Goal: Task Accomplishment & Management: Manage account settings

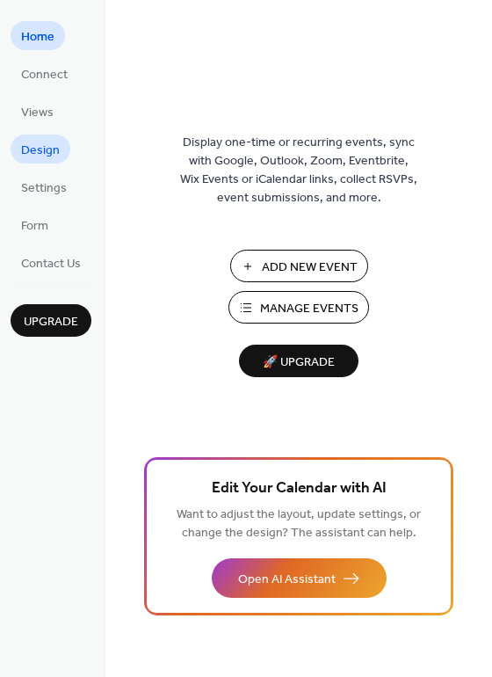
click at [54, 149] on span "Design" at bounding box center [40, 151] width 39 height 18
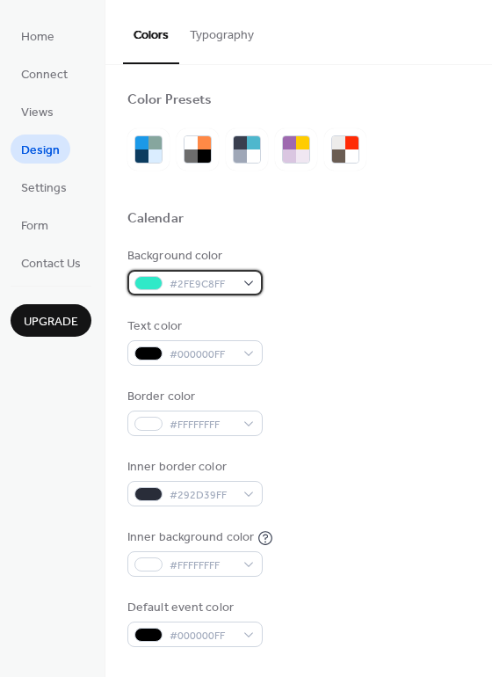
click at [248, 280] on div "#2FE9C8FF" at bounding box center [194, 282] width 135 height 25
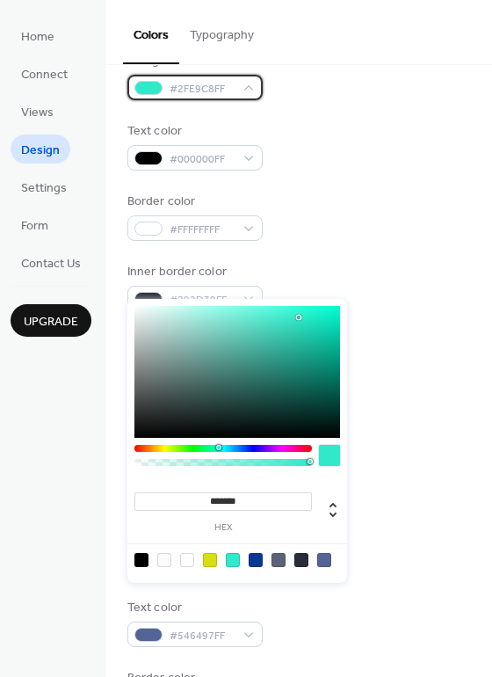
scroll to position [235, 0]
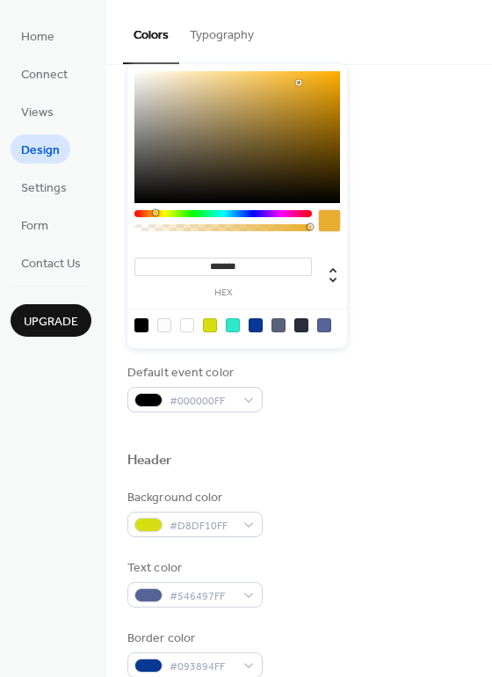
click at [155, 212] on div at bounding box center [224, 213] width 178 height 7
drag, startPoint x: 309, startPoint y: 78, endPoint x: 233, endPoint y: 81, distance: 75.7
click at [233, 81] on div at bounding box center [238, 137] width 206 height 132
type input "*******"
click at [436, 219] on div "Background color #ECC97BFF Text color #000000FF Border color #FFFFFFFF Inner bo…" at bounding box center [298, 212] width 343 height 400
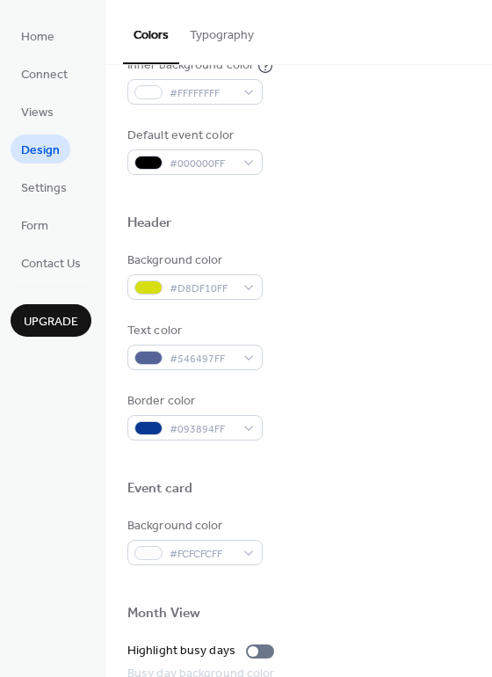
scroll to position [479, 0]
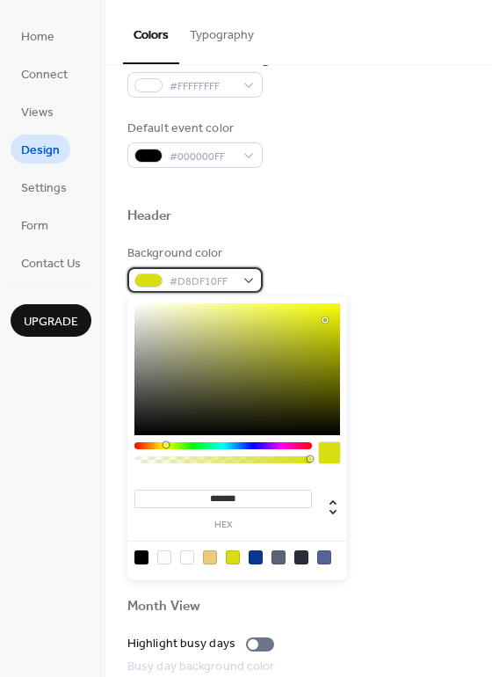
click at [249, 280] on div "#D8DF10FF" at bounding box center [194, 279] width 135 height 25
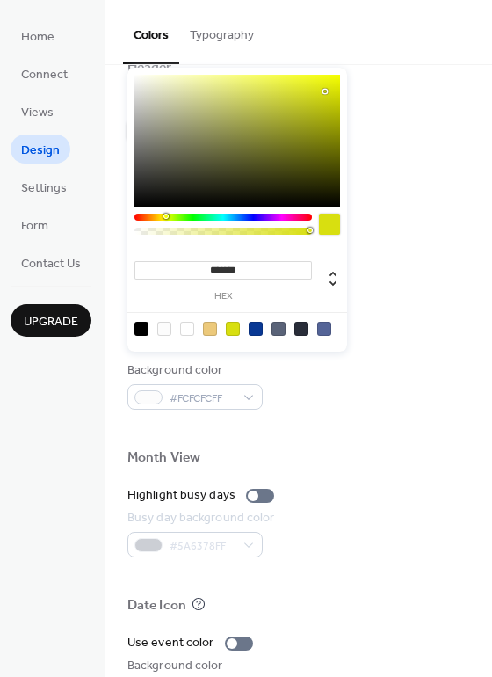
scroll to position [753, 0]
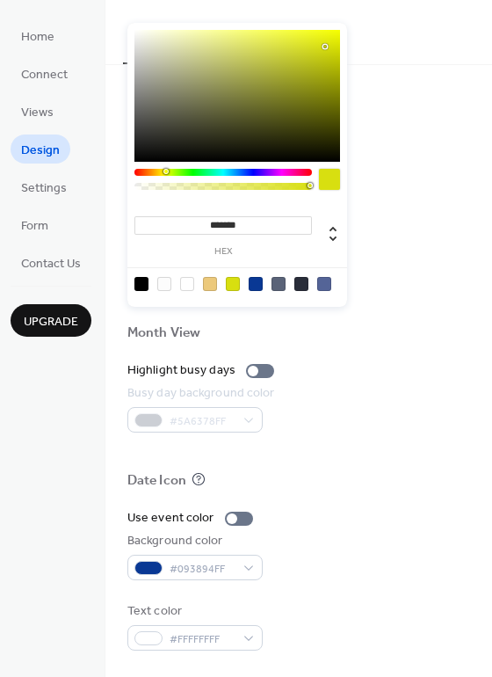
click at [154, 171] on div at bounding box center [224, 172] width 178 height 7
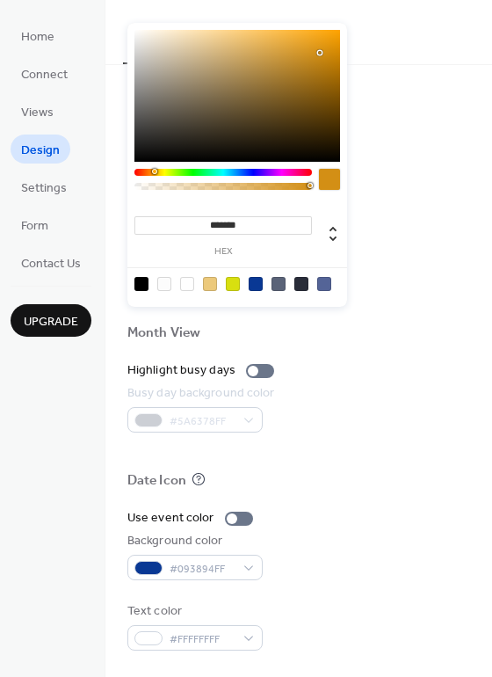
type input "*******"
drag, startPoint x: 321, startPoint y: 42, endPoint x: 318, endPoint y: 51, distance: 9.2
click at [318, 51] on div at bounding box center [238, 96] width 206 height 132
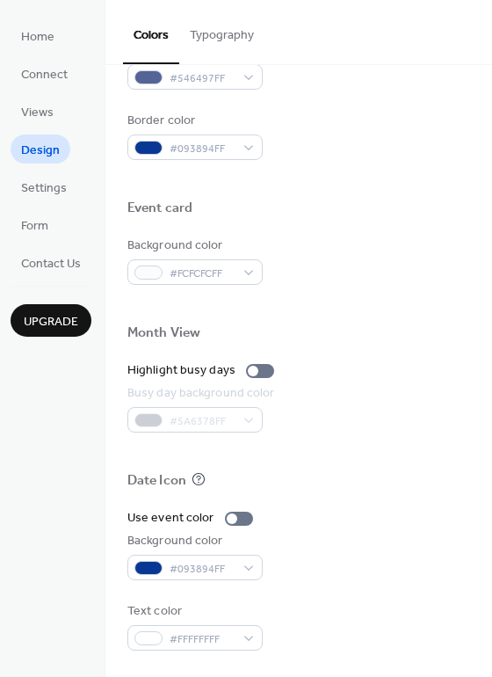
click at [368, 57] on div "Colors Typography" at bounding box center [299, 32] width 387 height 65
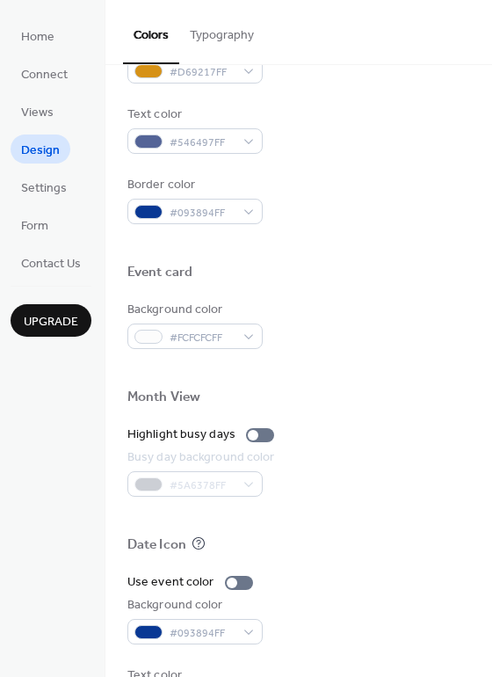
scroll to position [669, 0]
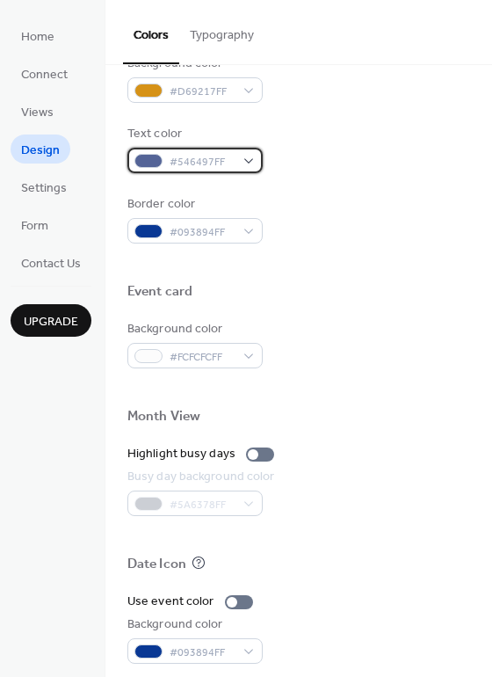
click at [246, 160] on div "#546497FF" at bounding box center [194, 160] width 135 height 25
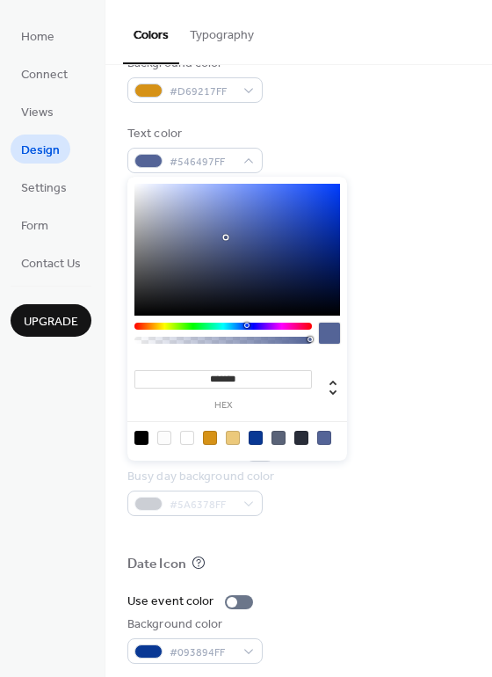
click at [136, 186] on div at bounding box center [238, 250] width 206 height 132
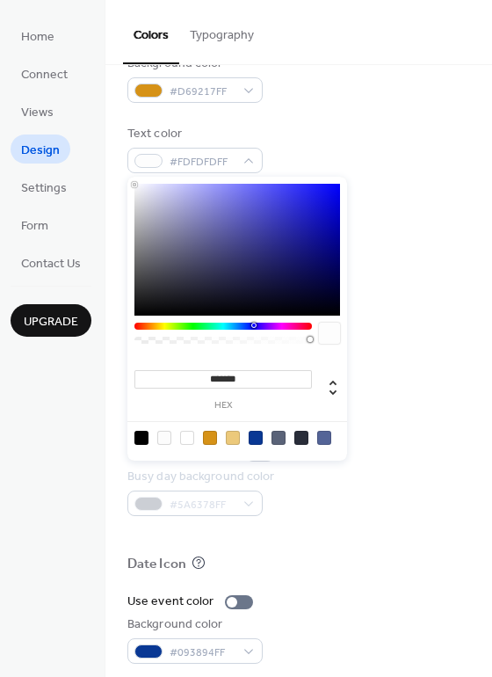
type input "*******"
click at [133, 184] on div at bounding box center [135, 185] width 4 height 4
click at [133, 184] on div at bounding box center [135, 184] width 4 height 4
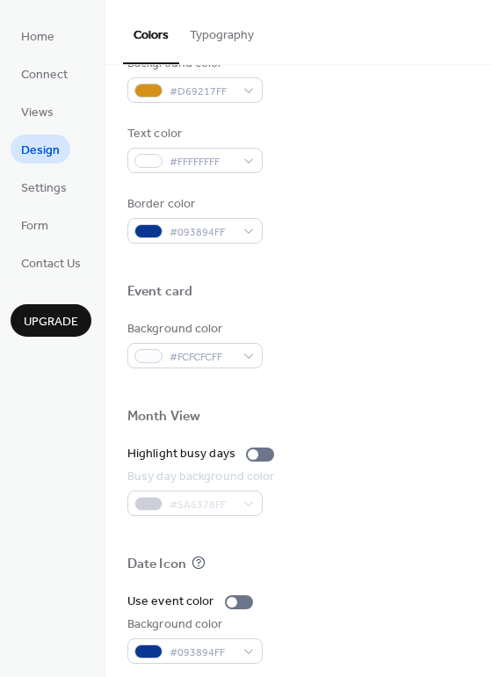
click at [421, 116] on div "Background color #D69217FF Text color #FFFFFFFF Border color #093894FF" at bounding box center [298, 149] width 343 height 189
